Goal: Navigation & Orientation: Find specific page/section

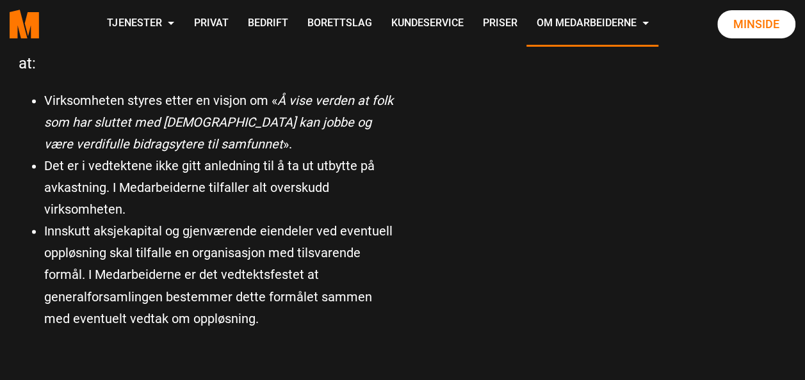
scroll to position [901, 0]
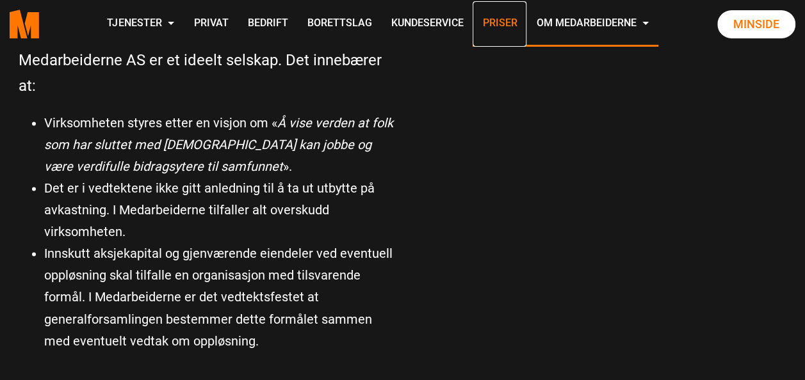
click at [490, 33] on link "Priser" at bounding box center [499, 23] width 54 height 45
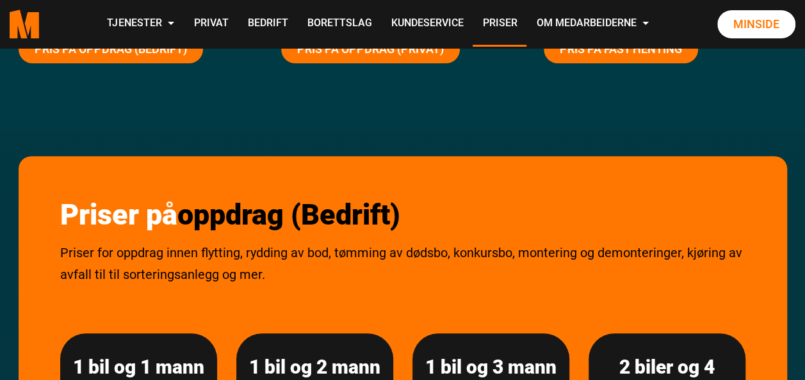
scroll to position [17, 0]
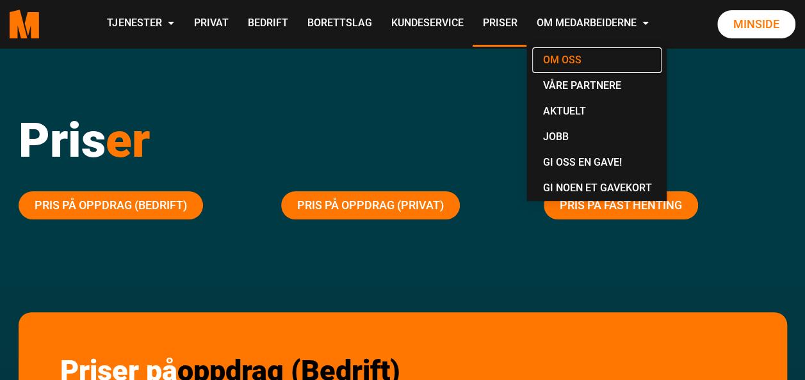
click at [575, 59] on link "Om oss" at bounding box center [596, 60] width 129 height 26
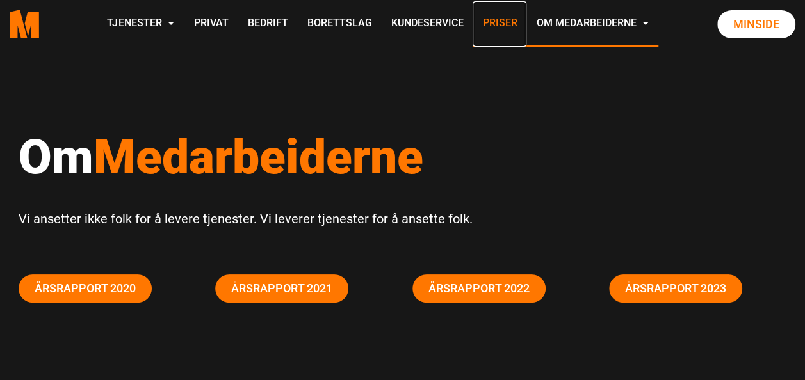
click at [499, 19] on link "Priser" at bounding box center [499, 23] width 54 height 45
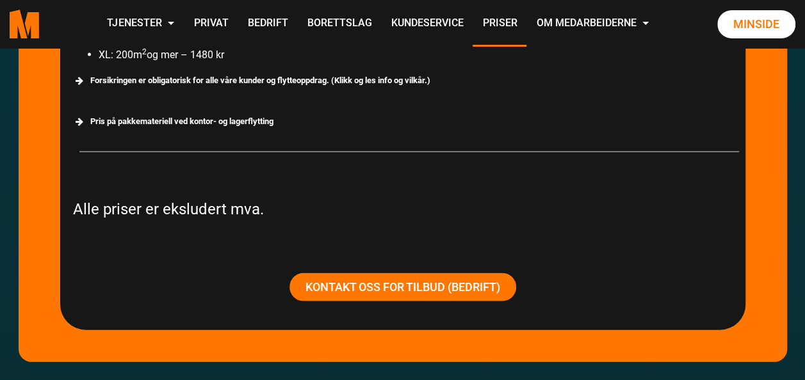
scroll to position [1180, 0]
